Goal: Task Accomplishment & Management: Complete application form

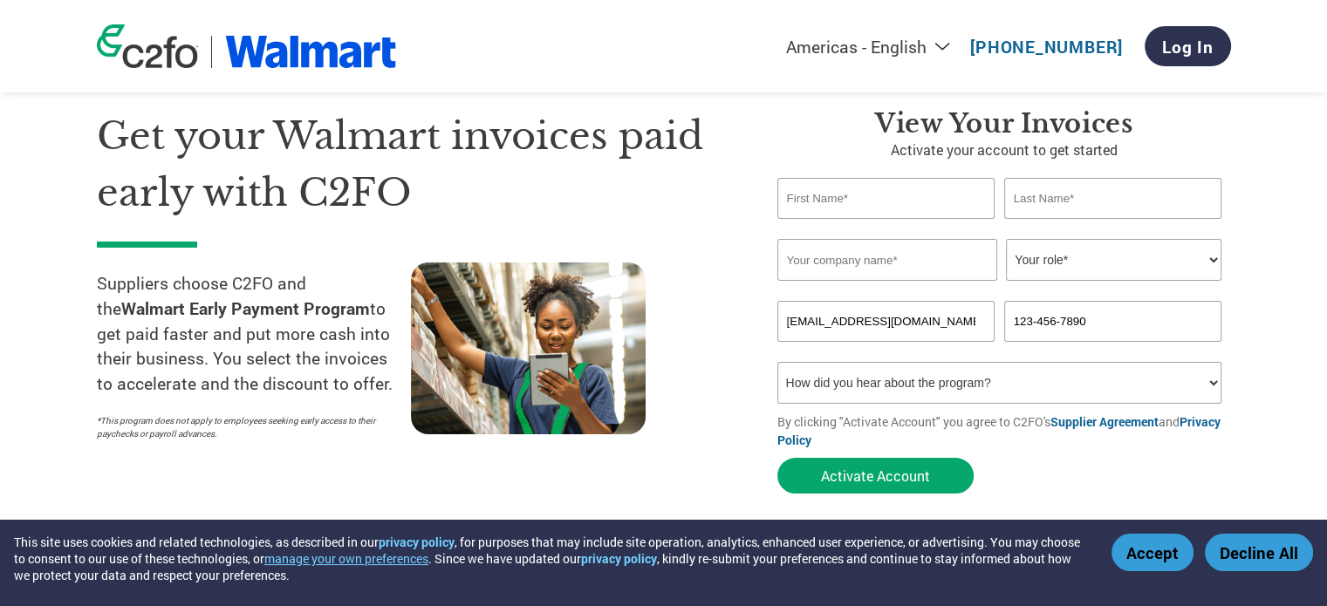
drag, startPoint x: 0, startPoint y: 0, endPoint x: 931, endPoint y: 206, distance: 953.1
click at [931, 206] on input "text" at bounding box center [886, 198] width 218 height 41
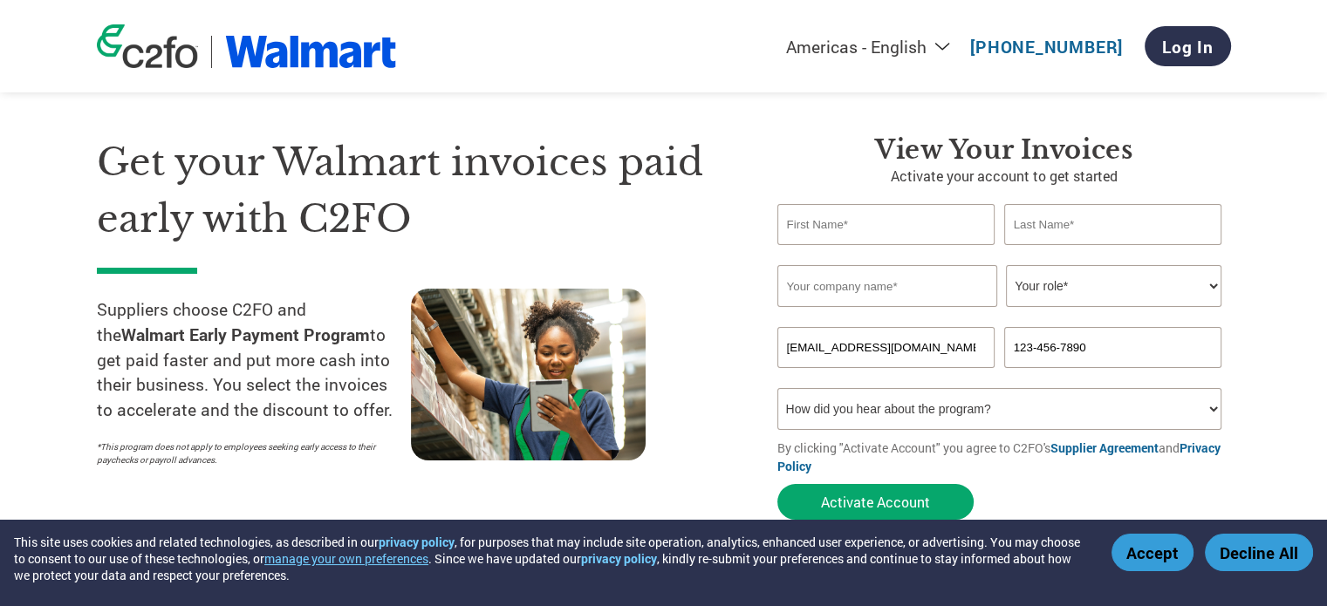
scroll to position [31, 0]
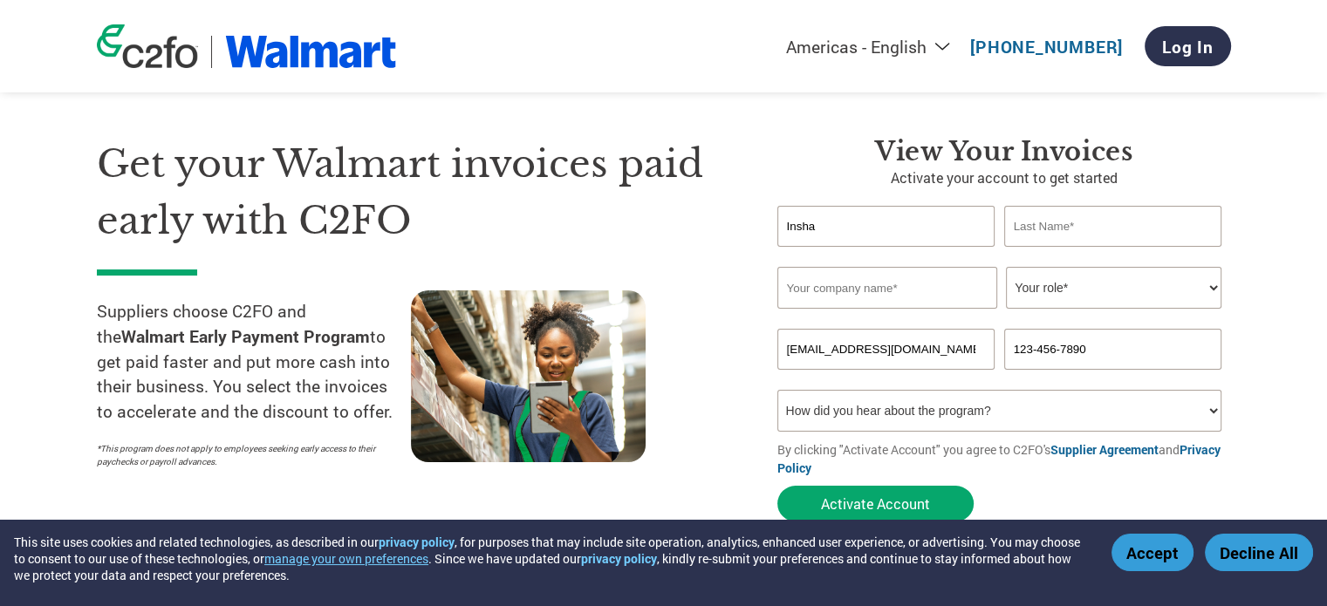
type input "Insha"
type input "Badami"
type input "i"
type input "Japonesque LLC."
select select "ACCOUNTING"
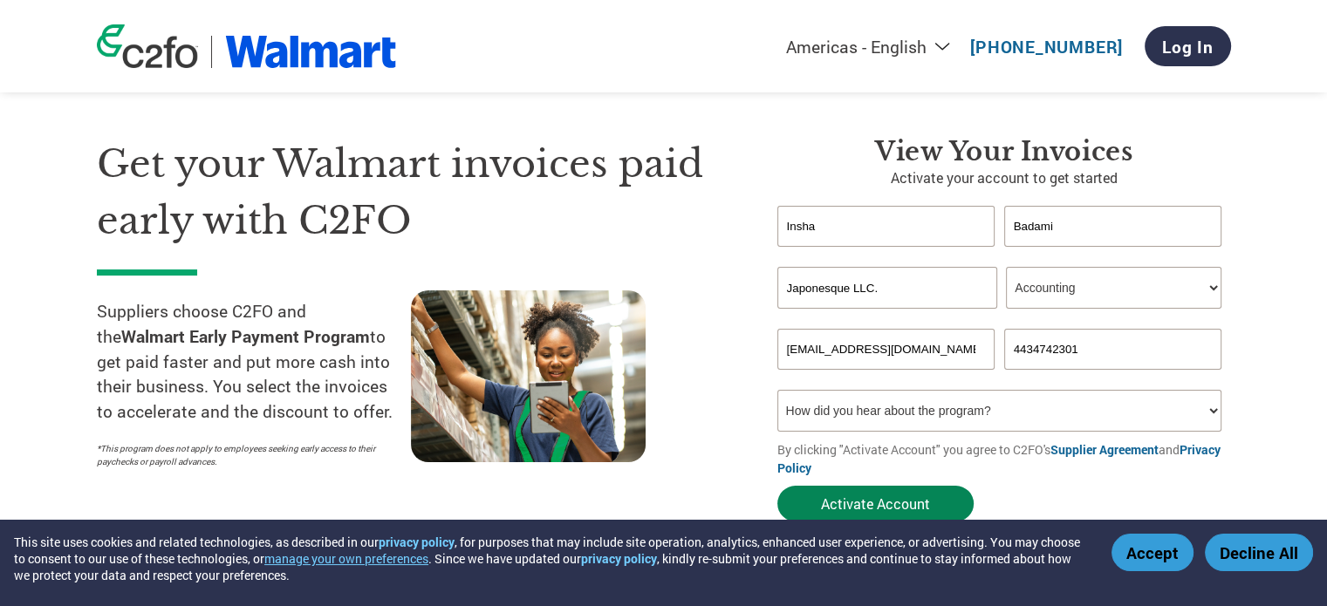
type input "4434742301"
click at [928, 509] on button "Activate Account" at bounding box center [875, 504] width 196 height 36
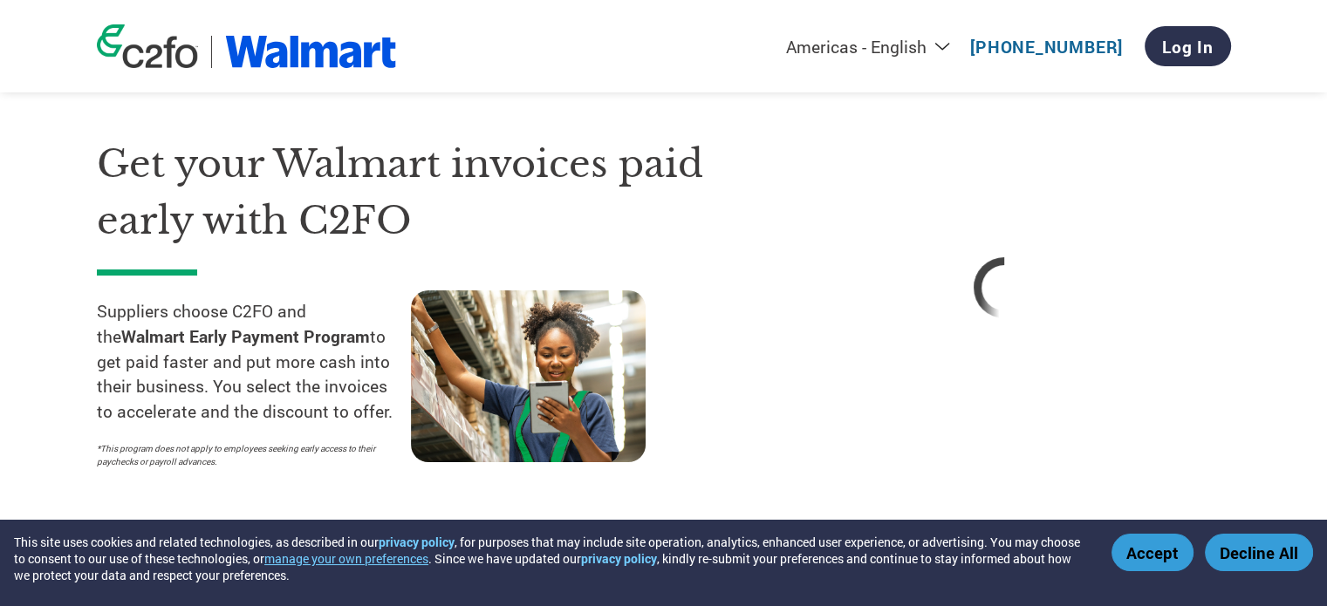
click at [1149, 557] on button "Accept" at bounding box center [1152, 553] width 82 height 38
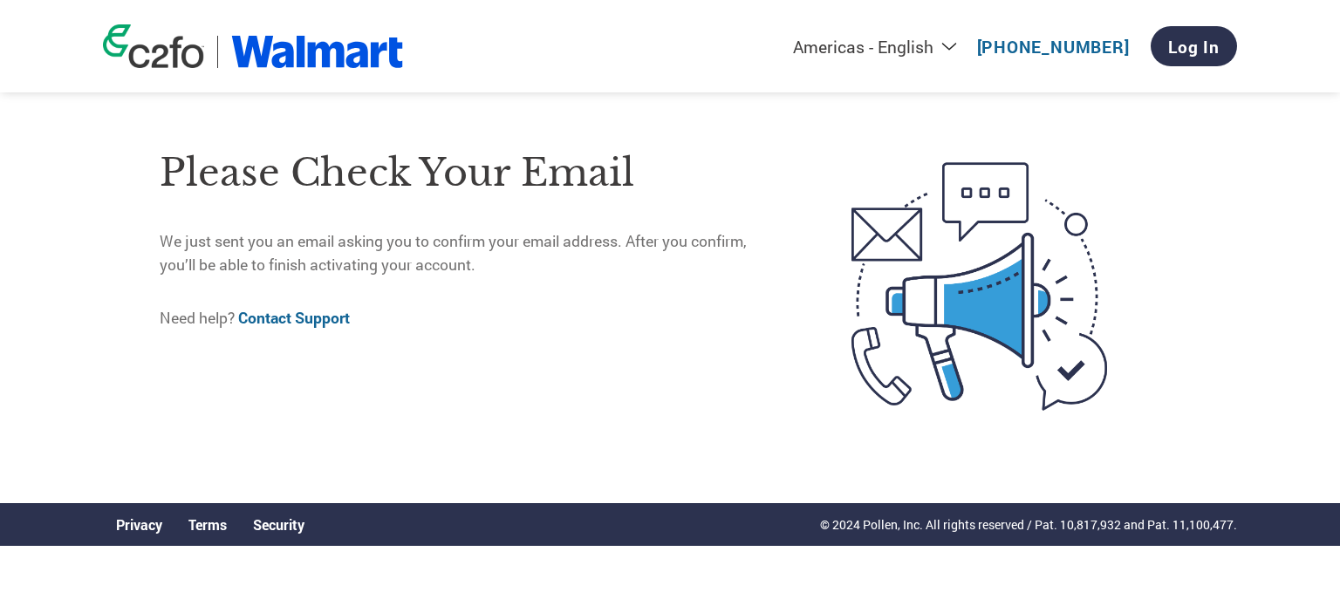
drag, startPoint x: 379, startPoint y: 242, endPoint x: 555, endPoint y: 264, distance: 176.8
click at [555, 264] on p "We just sent you an email asking you to confirm your email address. After you c…" at bounding box center [469, 253] width 618 height 46
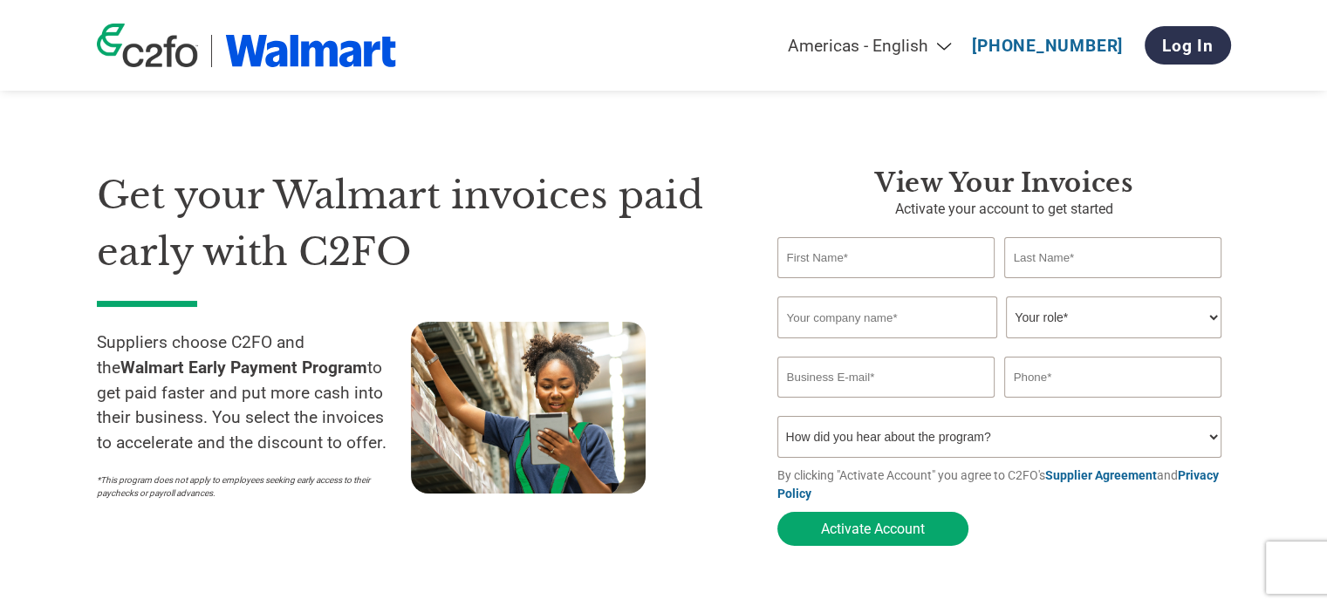
click at [893, 267] on input "text" at bounding box center [886, 257] width 218 height 41
type input "[EMAIL_ADDRESS][DOMAIN_NAME]"
type input "123-456-7890"
click at [701, 414] on div at bounding box center [568, 415] width 314 height 187
click at [873, 264] on input "text" at bounding box center [886, 257] width 218 height 41
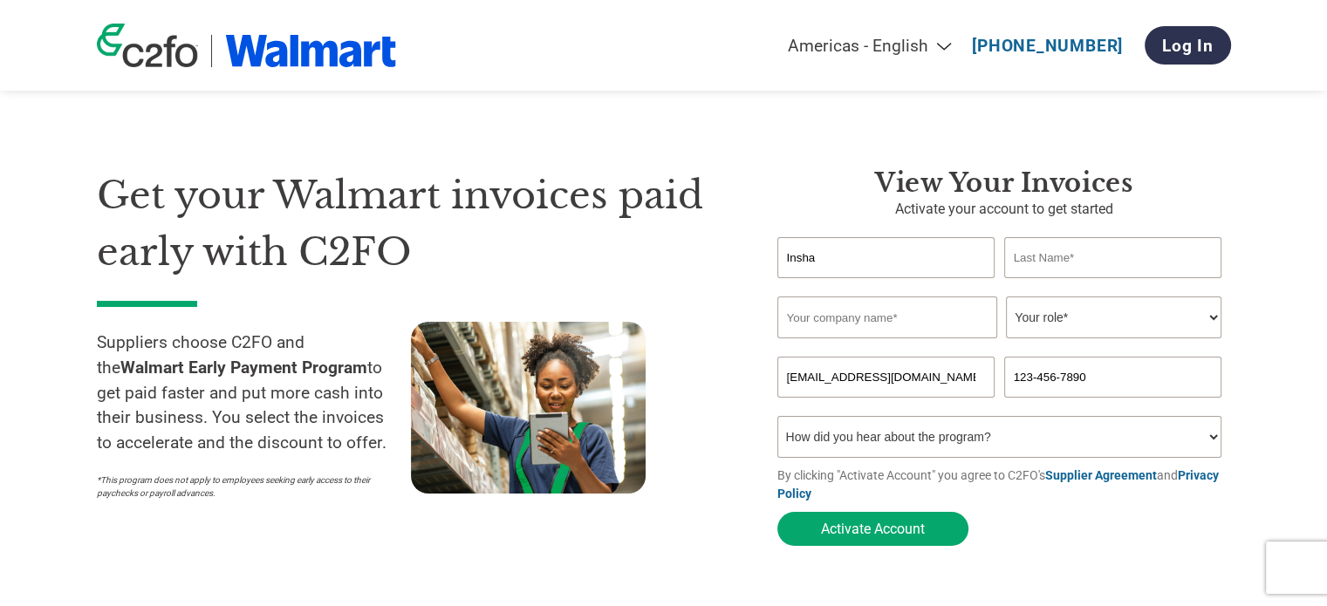
type input "Insha"
type input "Badami"
type input "Japones"
select select "ACCOUNTING"
type input "4434742301"
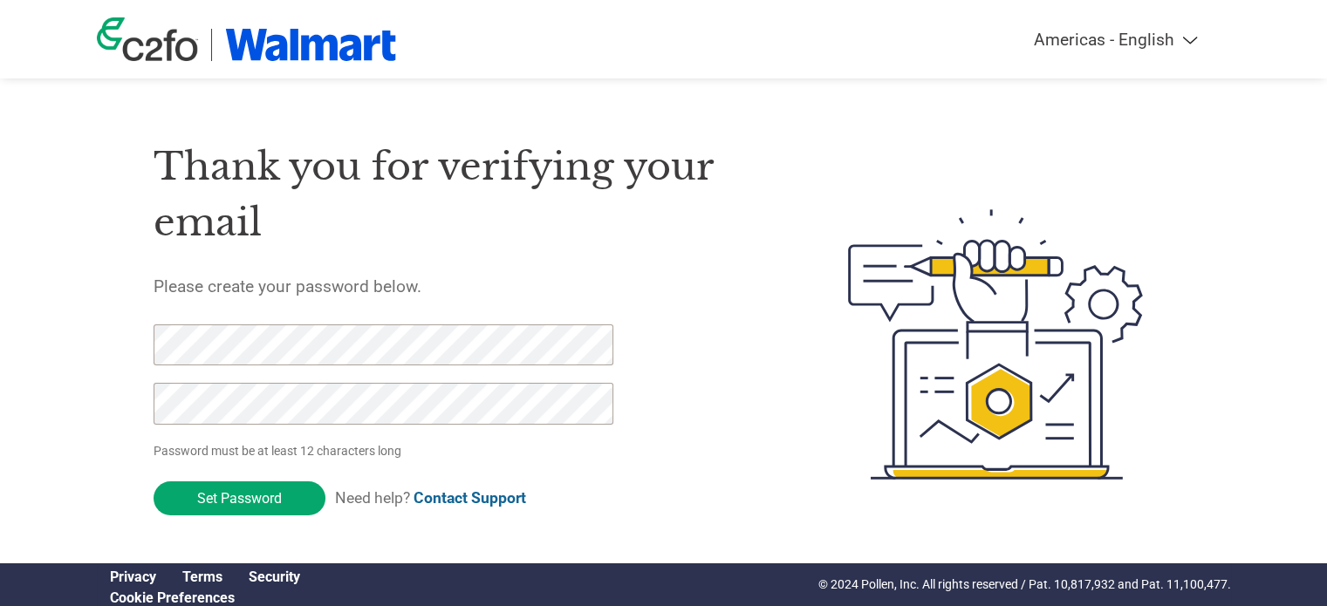
click input "Set Password" at bounding box center [239, 498] width 172 height 34
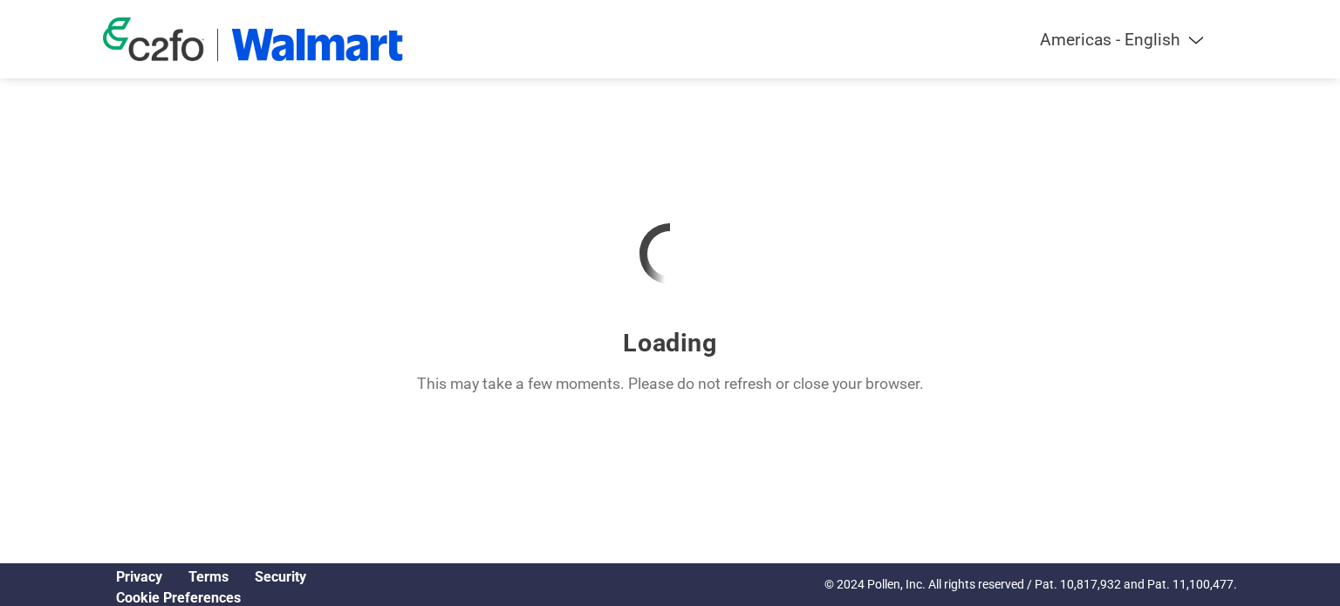
click at [374, 309] on div at bounding box center [670, 254] width 1134 height 148
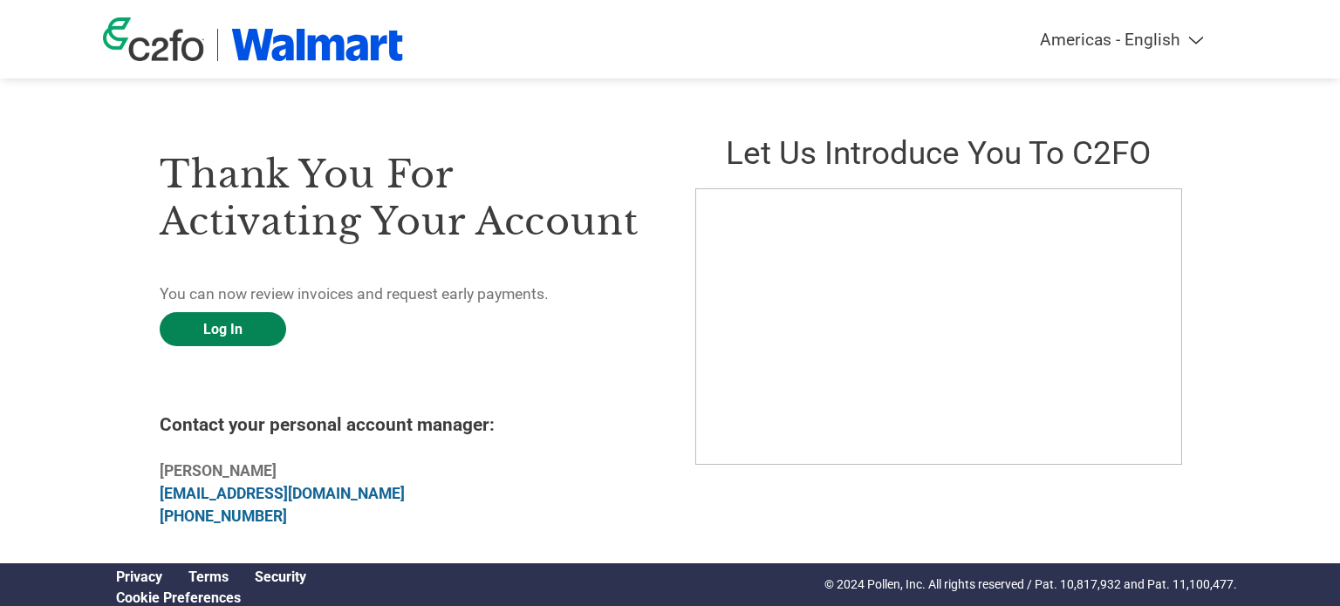
click at [243, 341] on link "Log In" at bounding box center [223, 329] width 126 height 34
